Goal: Task Accomplishment & Management: Manage account settings

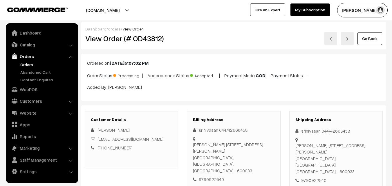
scroll to position [145, 0]
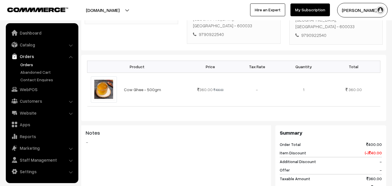
click at [30, 64] on link "Orders" at bounding box center [47, 65] width 57 height 6
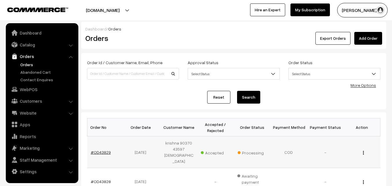
click at [100, 150] on link "#OD43829" at bounding box center [101, 152] width 20 height 5
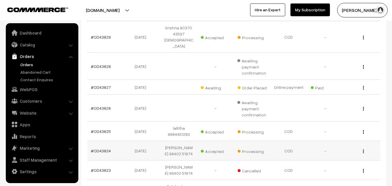
scroll to position [116, 0]
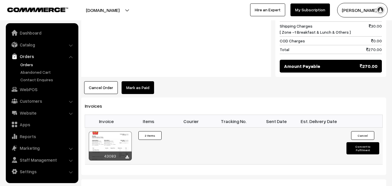
scroll to position [348, 0]
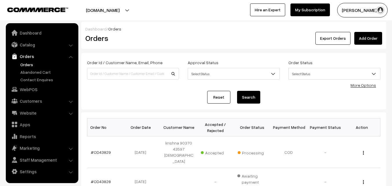
scroll to position [123, 0]
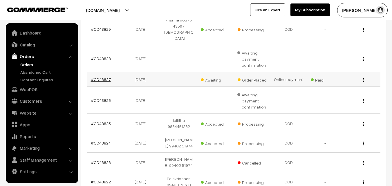
click at [106, 77] on link "#OD43827" at bounding box center [101, 79] width 20 height 5
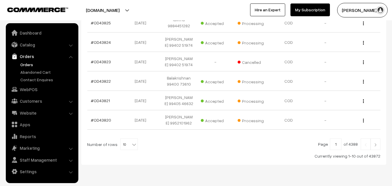
scroll to position [228, 0]
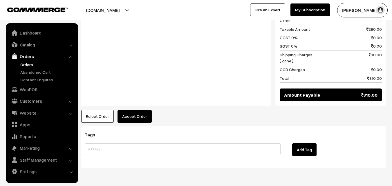
click at [146, 110] on button "Accept Order" at bounding box center [135, 116] width 34 height 13
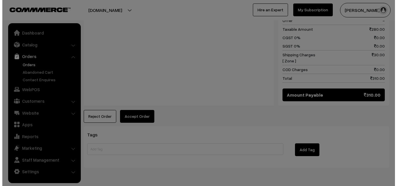
scroll to position [317, 0]
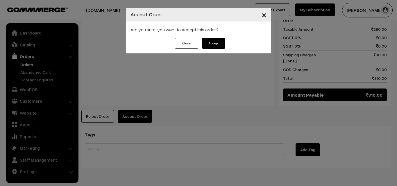
click at [220, 43] on button "Accept" at bounding box center [213, 43] width 23 height 11
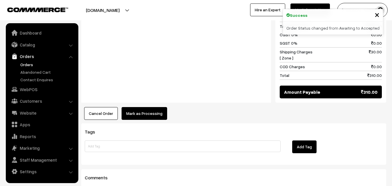
click at [150, 107] on button "Mark as Processing" at bounding box center [145, 113] width 46 height 13
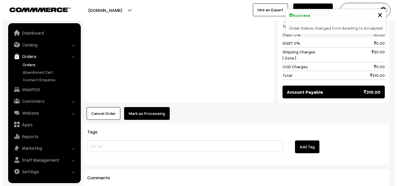
scroll to position [320, 0]
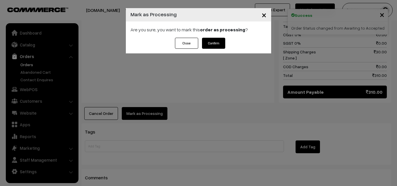
click at [212, 39] on button "Confirm" at bounding box center [213, 43] width 23 height 11
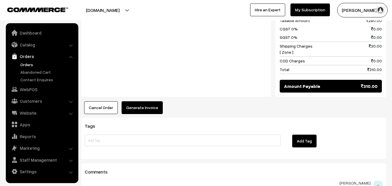
click at [146, 101] on button "Generate Invoice" at bounding box center [142, 107] width 41 height 13
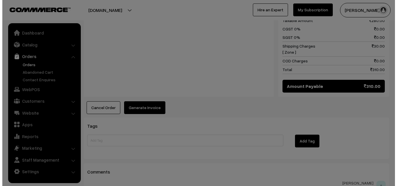
scroll to position [326, 0]
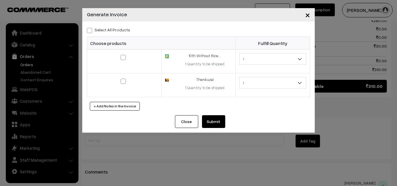
click at [123, 27] on label "Select All Products" at bounding box center [108, 30] width 43 height 6
click at [91, 28] on input "Select All Products" at bounding box center [89, 30] width 4 height 4
checkbox input "true"
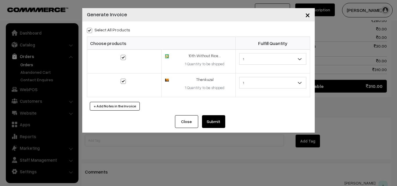
click at [206, 117] on button "Submit" at bounding box center [213, 121] width 23 height 13
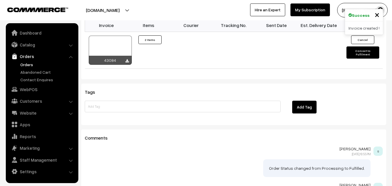
scroll to position [441, 0]
click at [111, 36] on div at bounding box center [110, 50] width 43 height 29
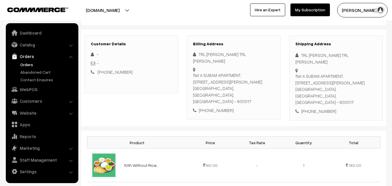
scroll to position [64, 0]
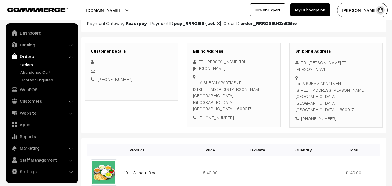
click at [26, 64] on link "Orders" at bounding box center [47, 65] width 57 height 6
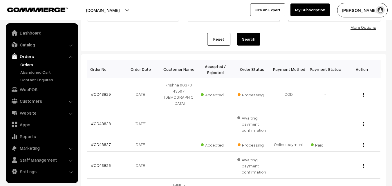
scroll to position [87, 0]
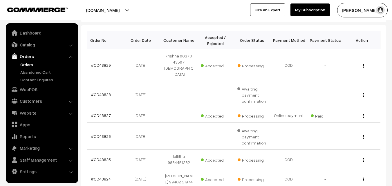
click at [27, 66] on link "Orders" at bounding box center [47, 65] width 57 height 6
click at [33, 66] on link "Orders" at bounding box center [47, 65] width 57 height 6
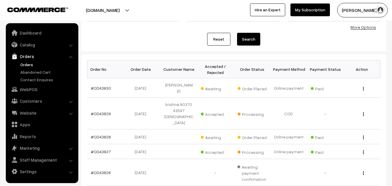
scroll to position [58, 0]
click at [94, 86] on link "#OD43830" at bounding box center [101, 88] width 20 height 5
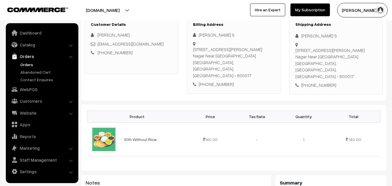
scroll to position [87, 0]
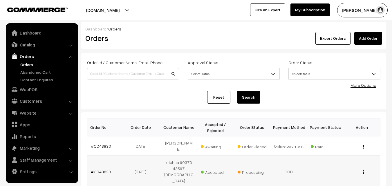
scroll to position [58, 0]
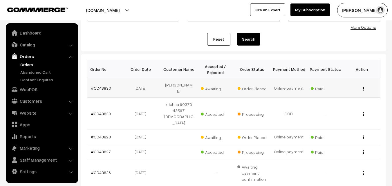
click at [107, 86] on link "#OD43830" at bounding box center [101, 88] width 20 height 5
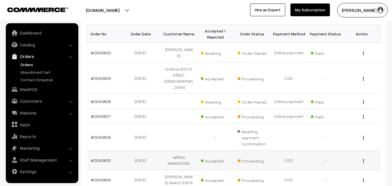
scroll to position [116, 0]
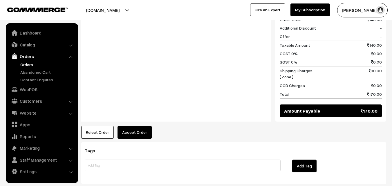
click at [138, 126] on button "Accept Order" at bounding box center [135, 132] width 34 height 13
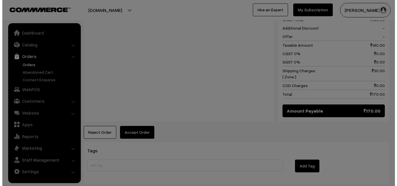
scroll to position [266, 0]
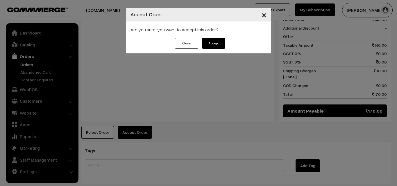
click at [208, 44] on button "Accept" at bounding box center [213, 43] width 23 height 11
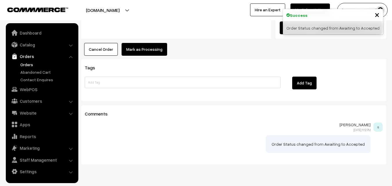
click at [145, 43] on button "Mark as Processing" at bounding box center [145, 49] width 46 height 13
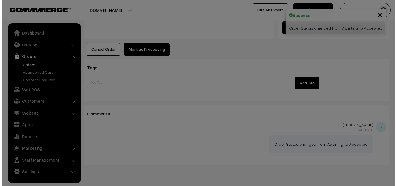
scroll to position [349, 0]
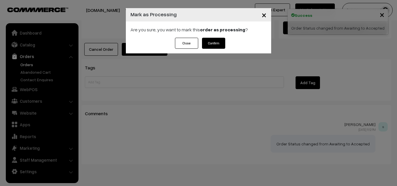
click at [213, 39] on button "Confirm" at bounding box center [213, 43] width 23 height 11
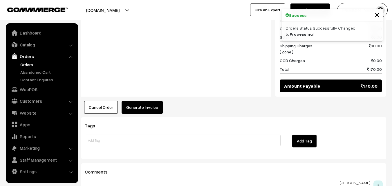
click at [133, 102] on button "Generate Invoice" at bounding box center [142, 107] width 41 height 13
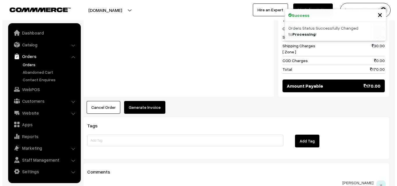
scroll to position [291, 0]
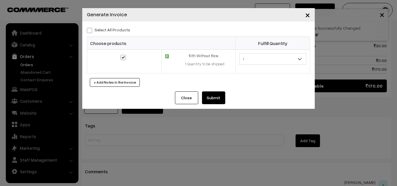
click at [116, 30] on label "Select All Products" at bounding box center [108, 30] width 43 height 6
click at [91, 30] on input "Select All Products" at bounding box center [89, 30] width 4 height 4
checkbox input "true"
click at [216, 98] on button "Submit" at bounding box center [213, 97] width 23 height 13
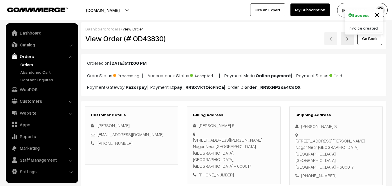
scroll to position [348, 0]
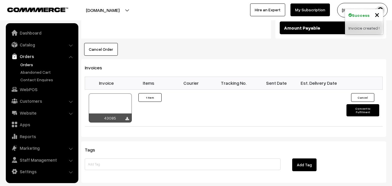
click at [117, 97] on div at bounding box center [110, 107] width 43 height 29
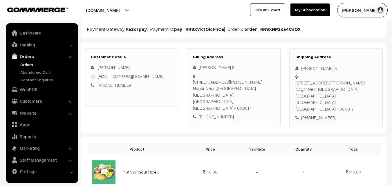
scroll to position [0, 0]
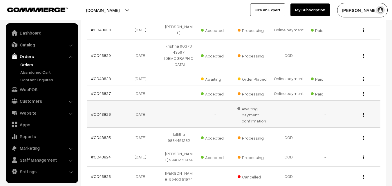
scroll to position [116, 0]
click at [108, 76] on link "#OD43828" at bounding box center [101, 78] width 20 height 5
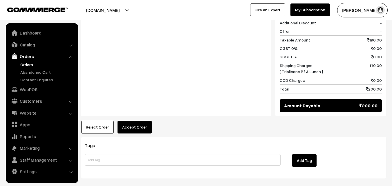
click at [147, 121] on button "Accept Order" at bounding box center [135, 127] width 34 height 13
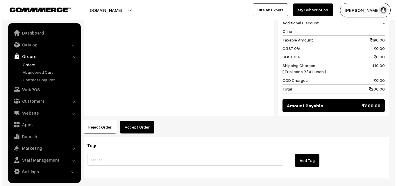
scroll to position [291, 0]
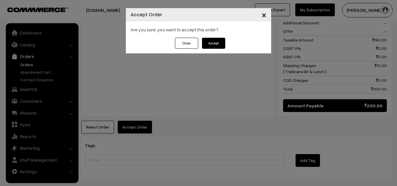
click at [207, 36] on div "Are you sure, you want to accept this order?" at bounding box center [198, 29] width 145 height 16
click at [212, 49] on div "Close Accept" at bounding box center [198, 46] width 145 height 16
click at [215, 44] on button "Accept" at bounding box center [213, 43] width 23 height 11
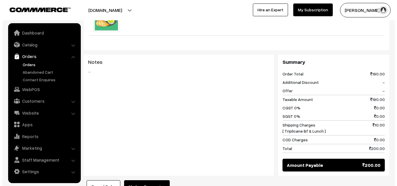
scroll to position [232, 0]
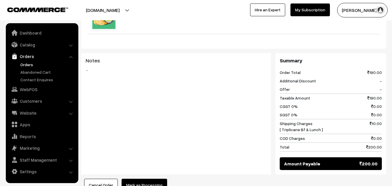
click at [139, 179] on button "Mark as Processing" at bounding box center [145, 185] width 46 height 13
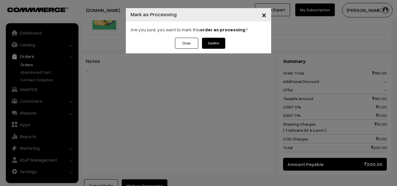
click at [208, 40] on button "Confirm" at bounding box center [213, 43] width 23 height 11
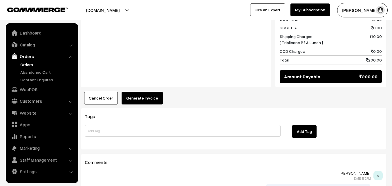
click at [148, 92] on button "Generate Invoice" at bounding box center [142, 98] width 41 height 13
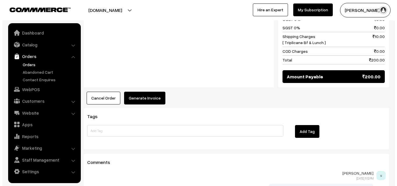
scroll to position [320, 0]
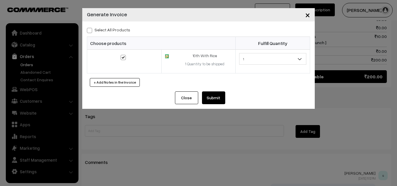
click at [123, 32] on label "Select All Products" at bounding box center [108, 30] width 43 height 6
click at [91, 31] on input "Select All Products" at bounding box center [89, 30] width 4 height 4
checkbox input "true"
click at [208, 99] on button "Submit" at bounding box center [213, 97] width 23 height 13
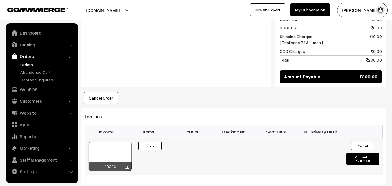
scroll to position [319, 0]
click at [128, 142] on div at bounding box center [110, 156] width 43 height 29
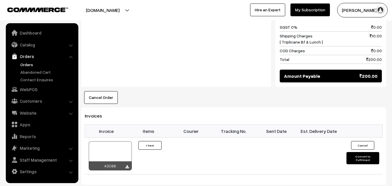
click at [22, 62] on link "Orders" at bounding box center [47, 65] width 57 height 6
